Goal: Use online tool/utility: Utilize a website feature to perform a specific function

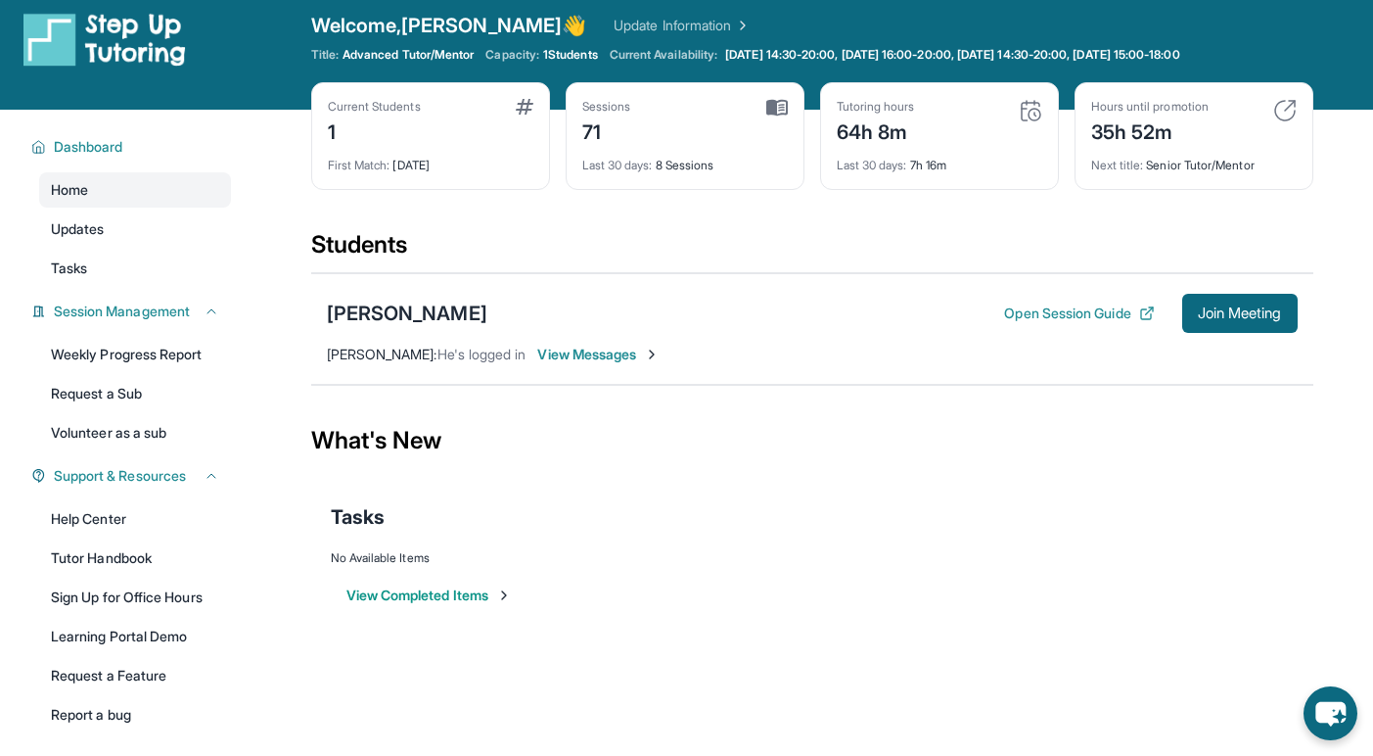
scroll to position [20, 0]
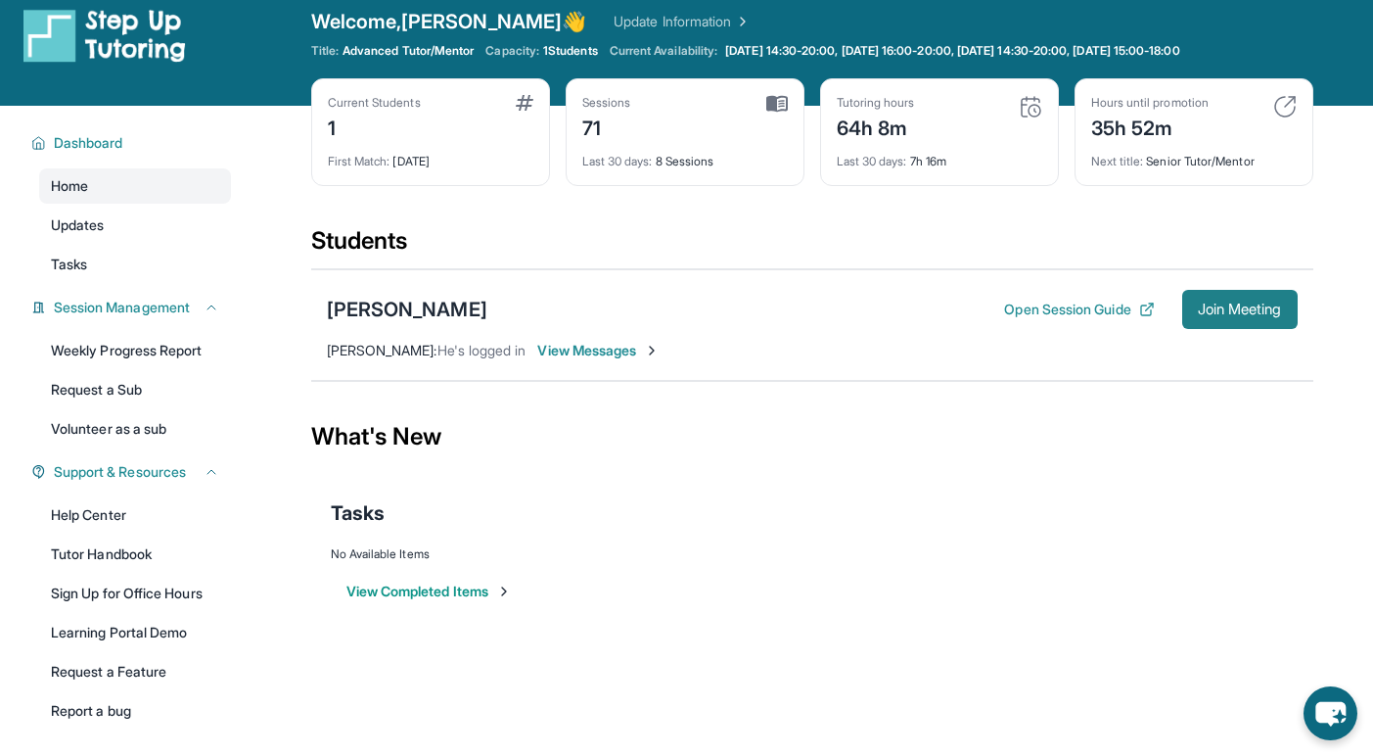
click at [1252, 309] on span "Join Meeting" at bounding box center [1240, 309] width 84 height 12
click at [1223, 325] on button "Join Meeting" at bounding box center [1239, 309] width 115 height 39
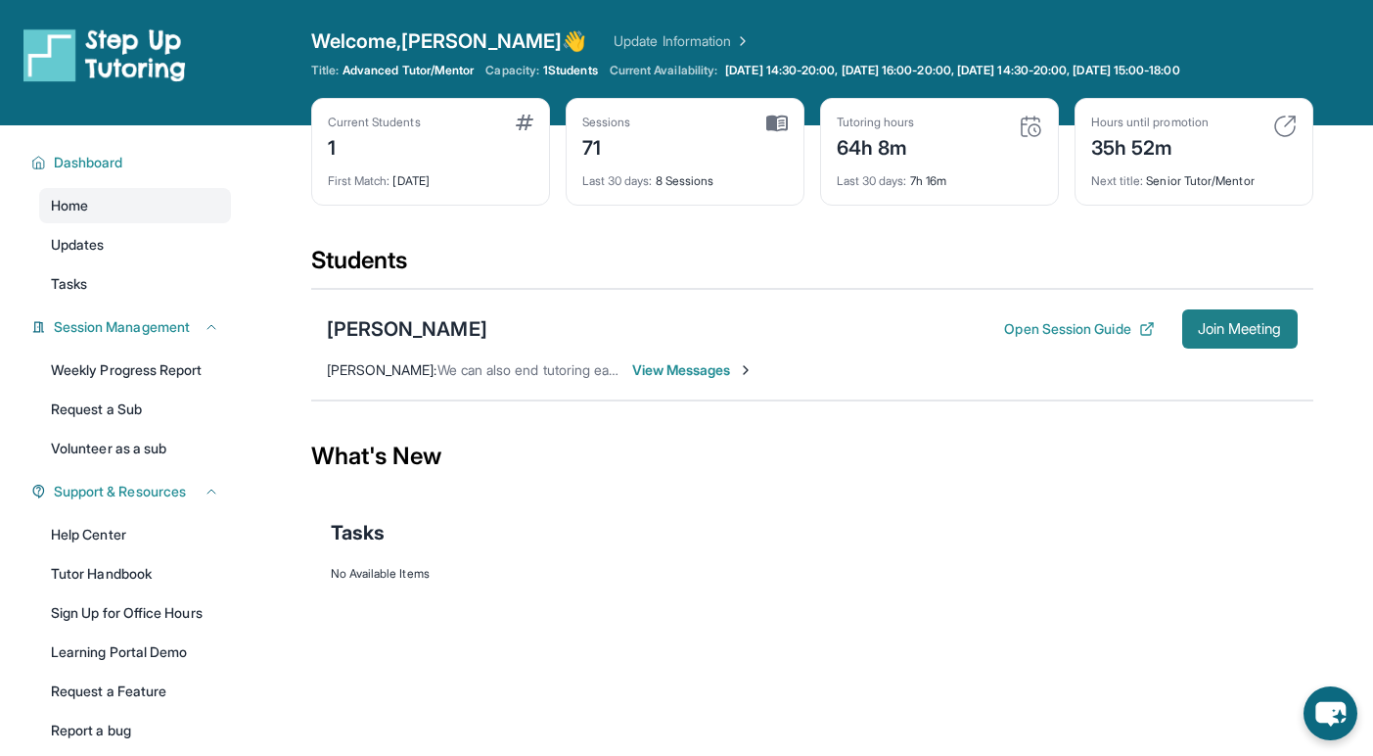
click at [1228, 333] on span "Join Meeting" at bounding box center [1240, 329] width 84 height 12
